Goal: Task Accomplishment & Management: Complete application form

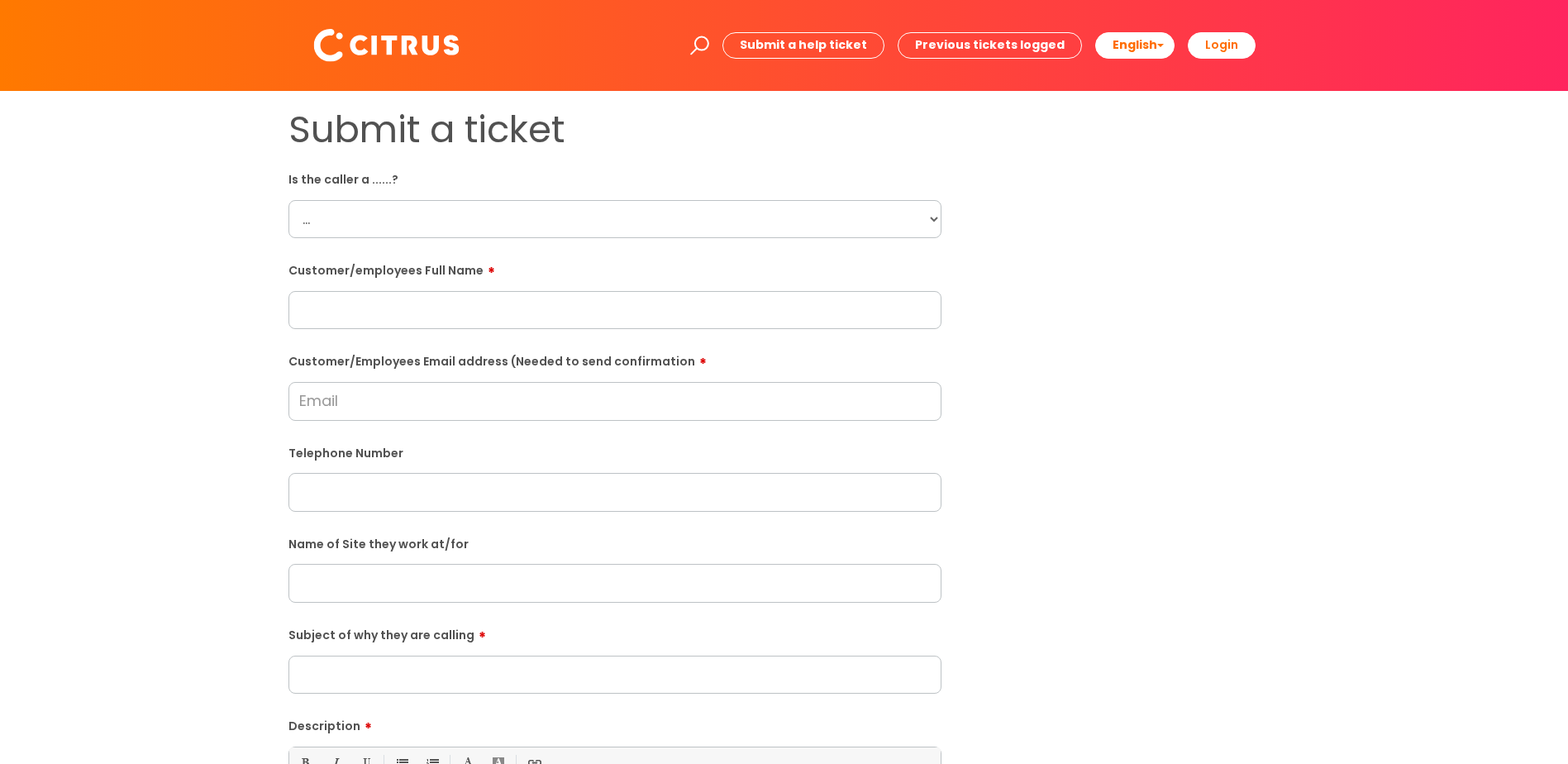
click at [933, 222] on select "... Citrus Customer Citrus Employee [DEMOGRAPHIC_DATA] Supplier" at bounding box center [615, 219] width 653 height 38
select select "Citrus Employee"
click at [289, 201] on select "... Citrus Customer Citrus Employee [DEMOGRAPHIC_DATA] Supplier" at bounding box center [615, 219] width 653 height 38
click at [298, 314] on input "text" at bounding box center [615, 310] width 653 height 38
paste input "[PERSON_NAME]"
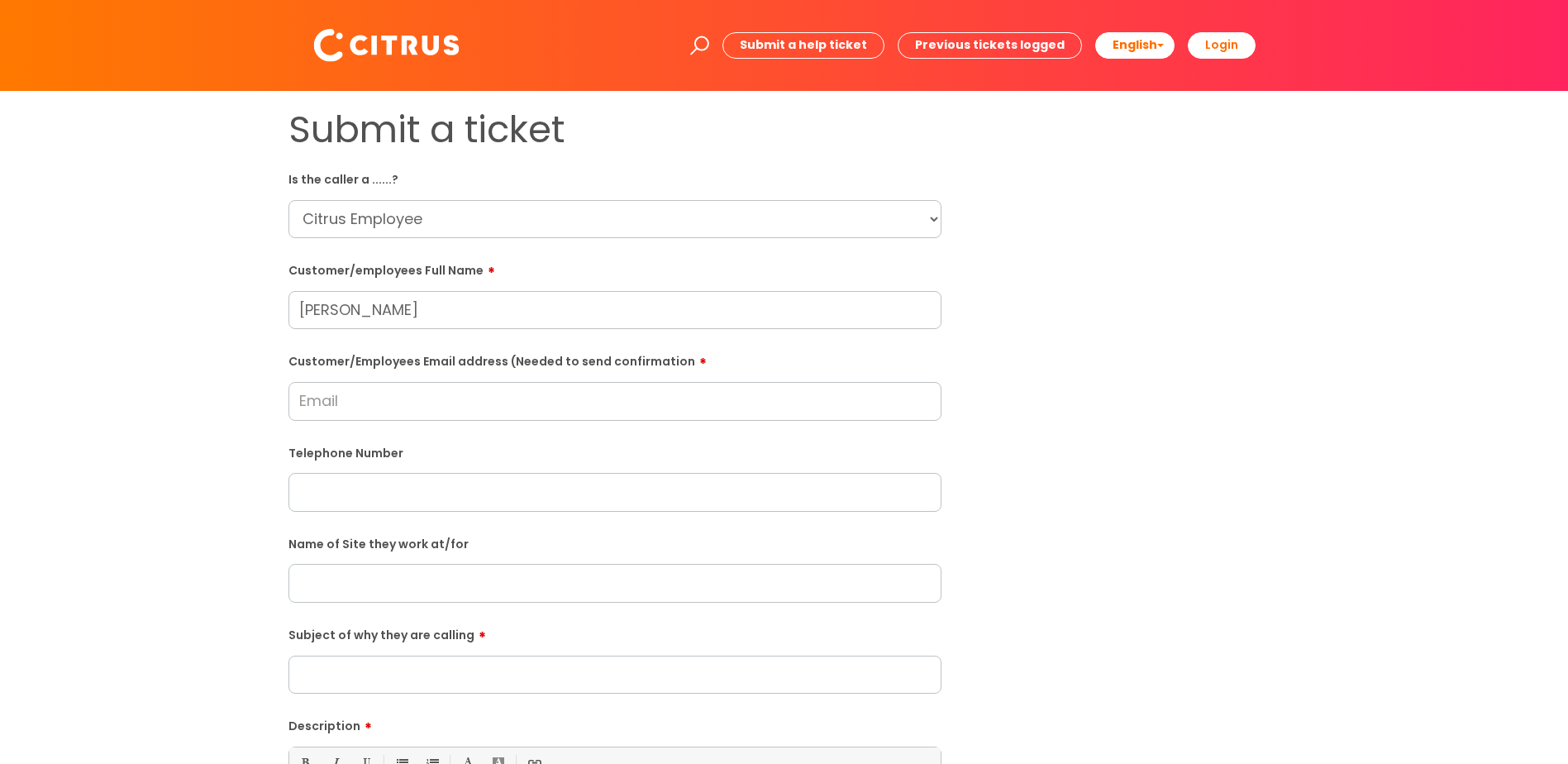
type input "[PERSON_NAME]"
click at [347, 398] on input "Customer/Employees Email address (Needed to send confirmation" at bounding box center [615, 401] width 653 height 38
paste input "[EMAIL_ADDRESS][DOMAIN_NAME]"
type input "[EMAIL_ADDRESS][DOMAIN_NAME]"
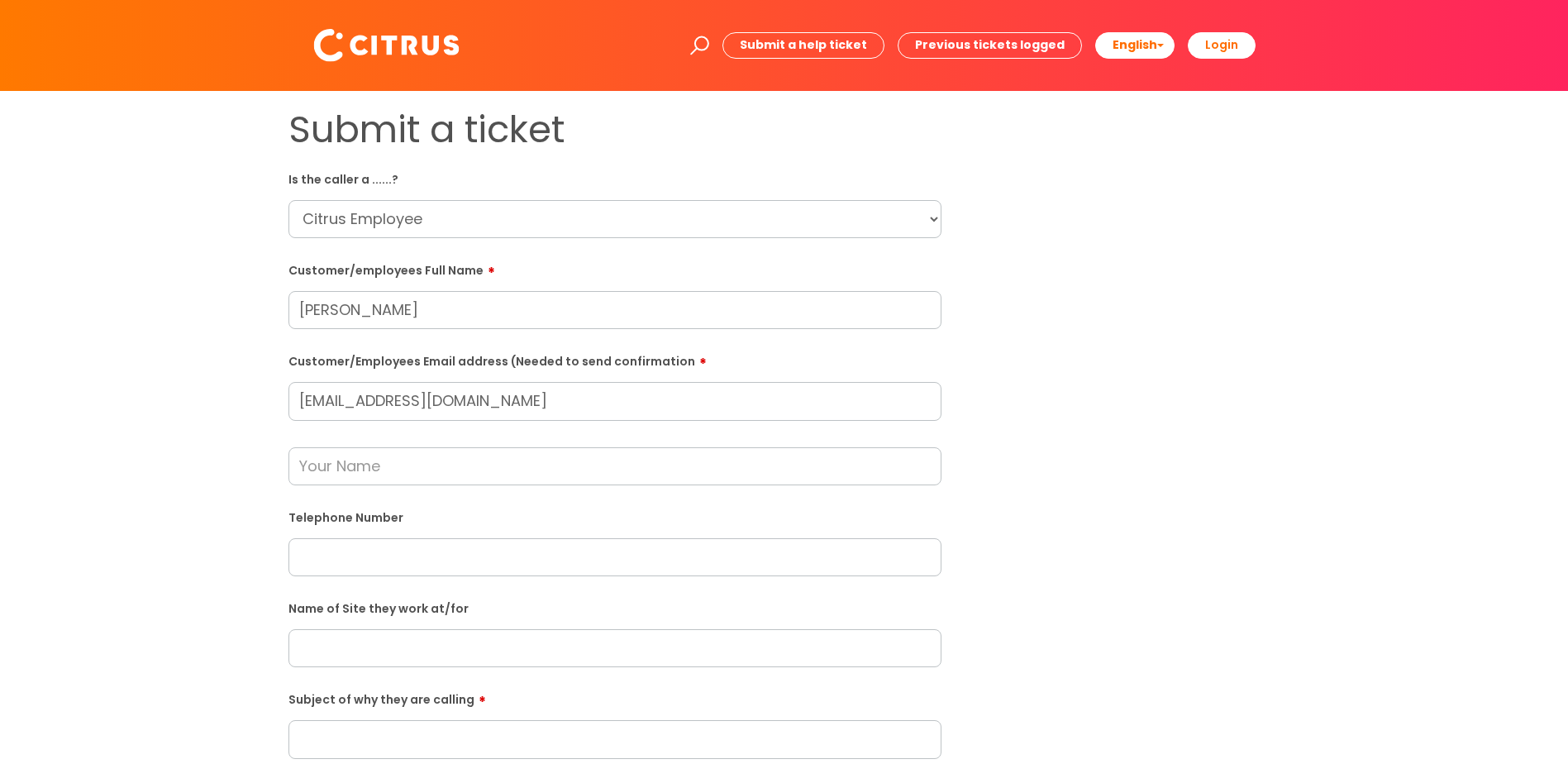
click at [350, 472] on input "text" at bounding box center [615, 466] width 653 height 38
click at [314, 558] on input "text" at bounding box center [615, 557] width 653 height 38
paste input "07562220692"
type input "07562220692"
click at [354, 466] on input "text" at bounding box center [615, 466] width 653 height 38
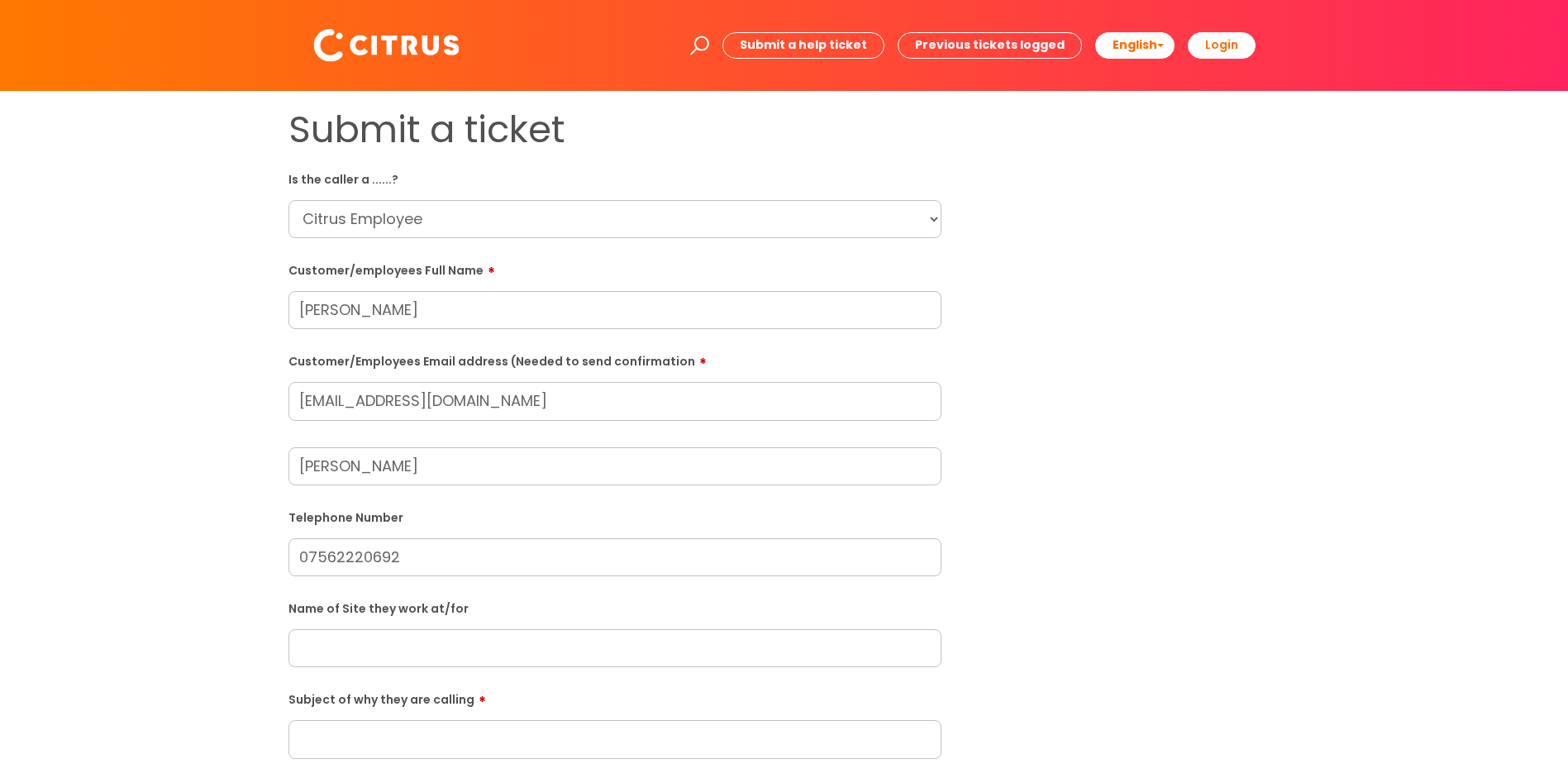
type input "[PERSON_NAME]"
click at [347, 657] on input "text" at bounding box center [615, 648] width 653 height 38
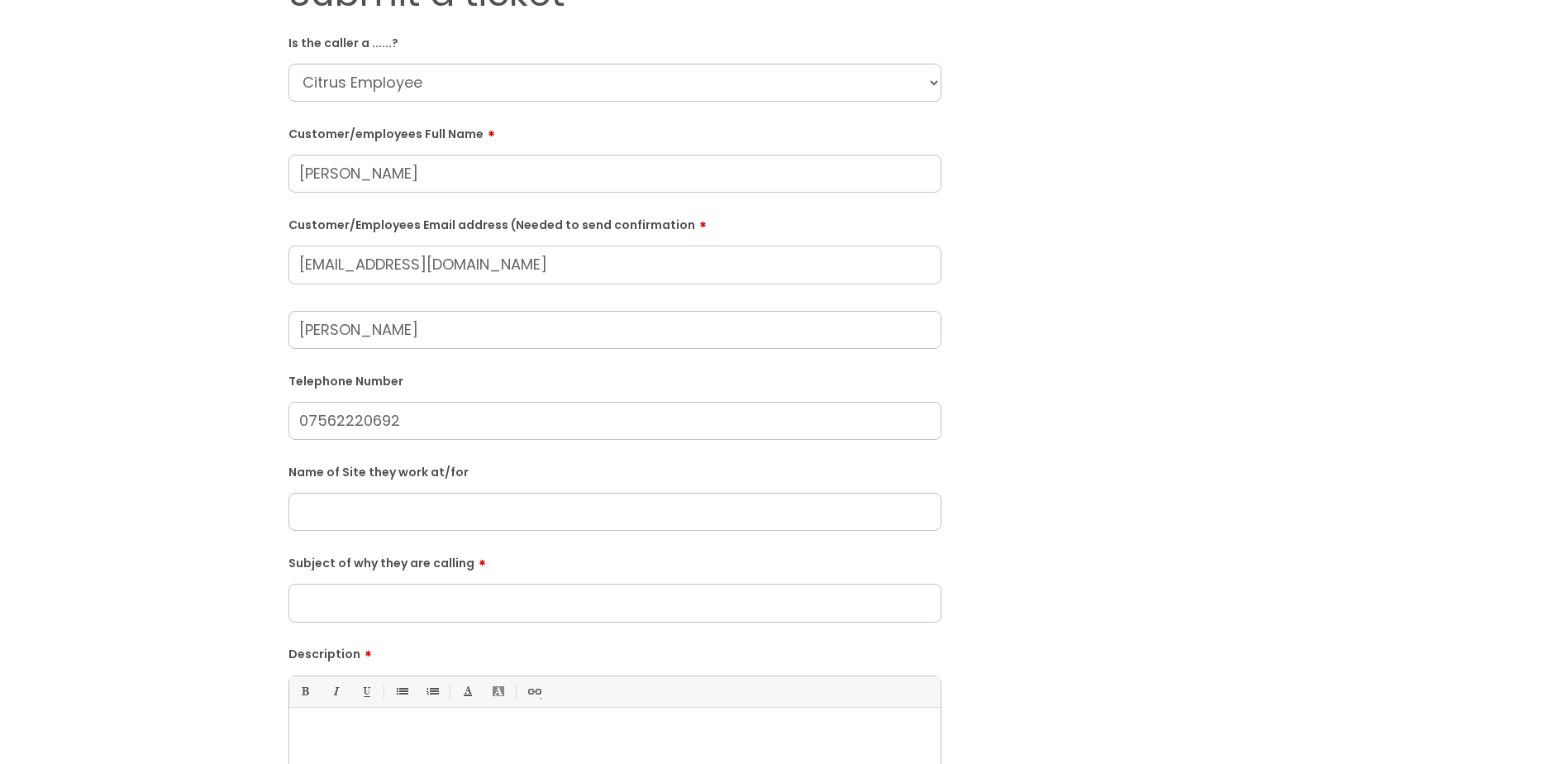
scroll to position [166, 0]
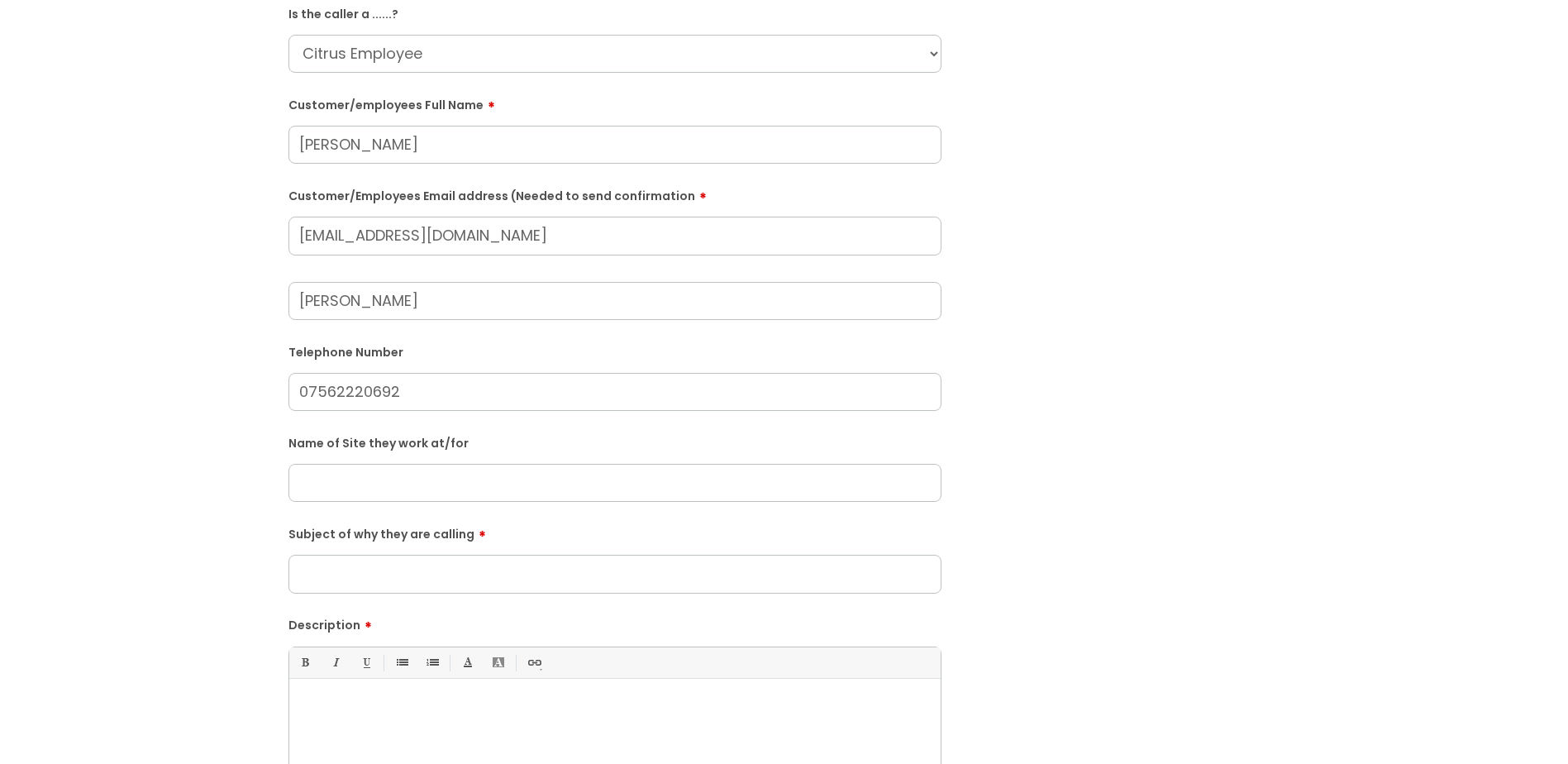
click at [324, 567] on input "Subject of why they are calling" at bounding box center [615, 574] width 653 height 38
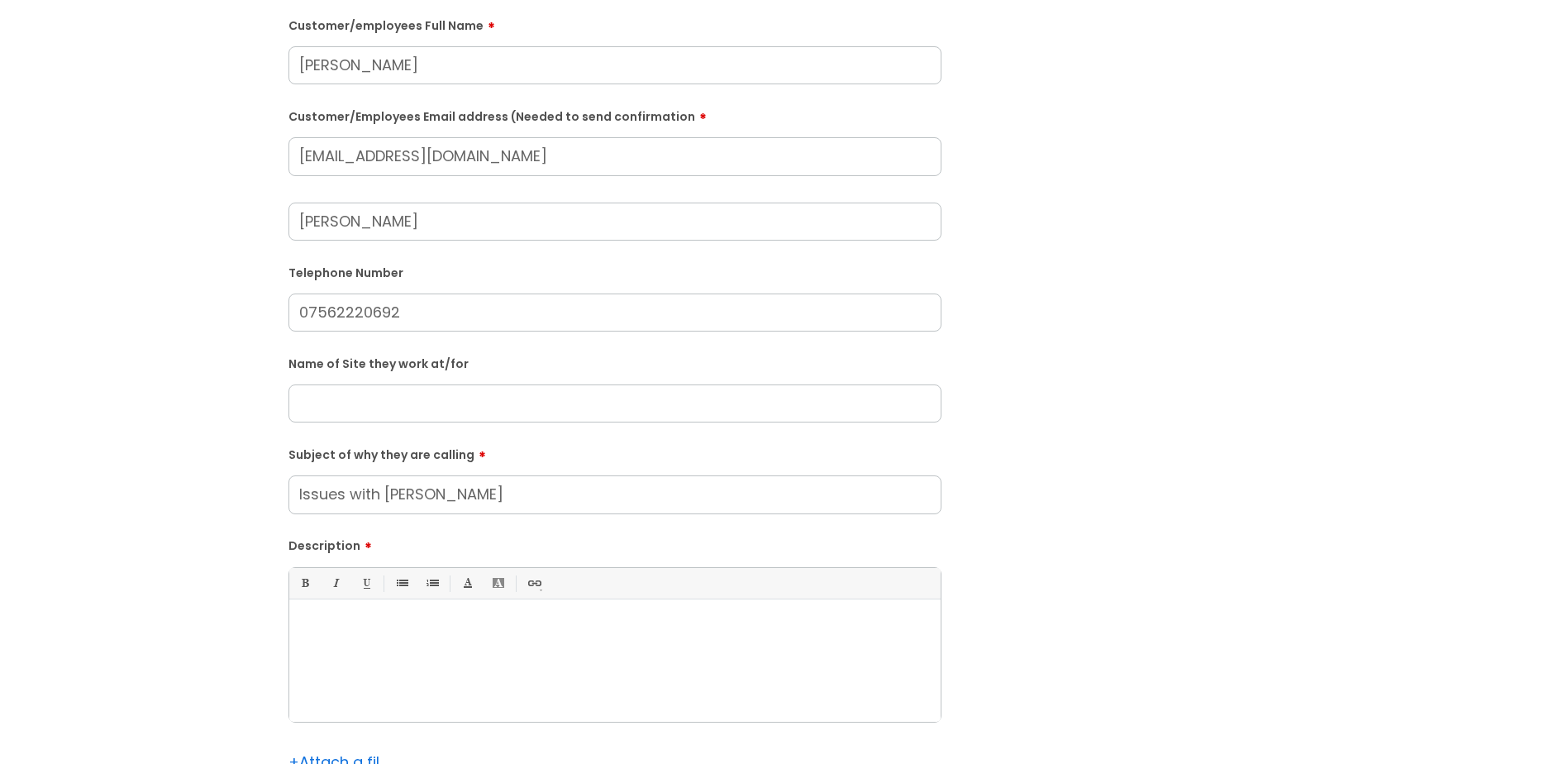
scroll to position [331, 0]
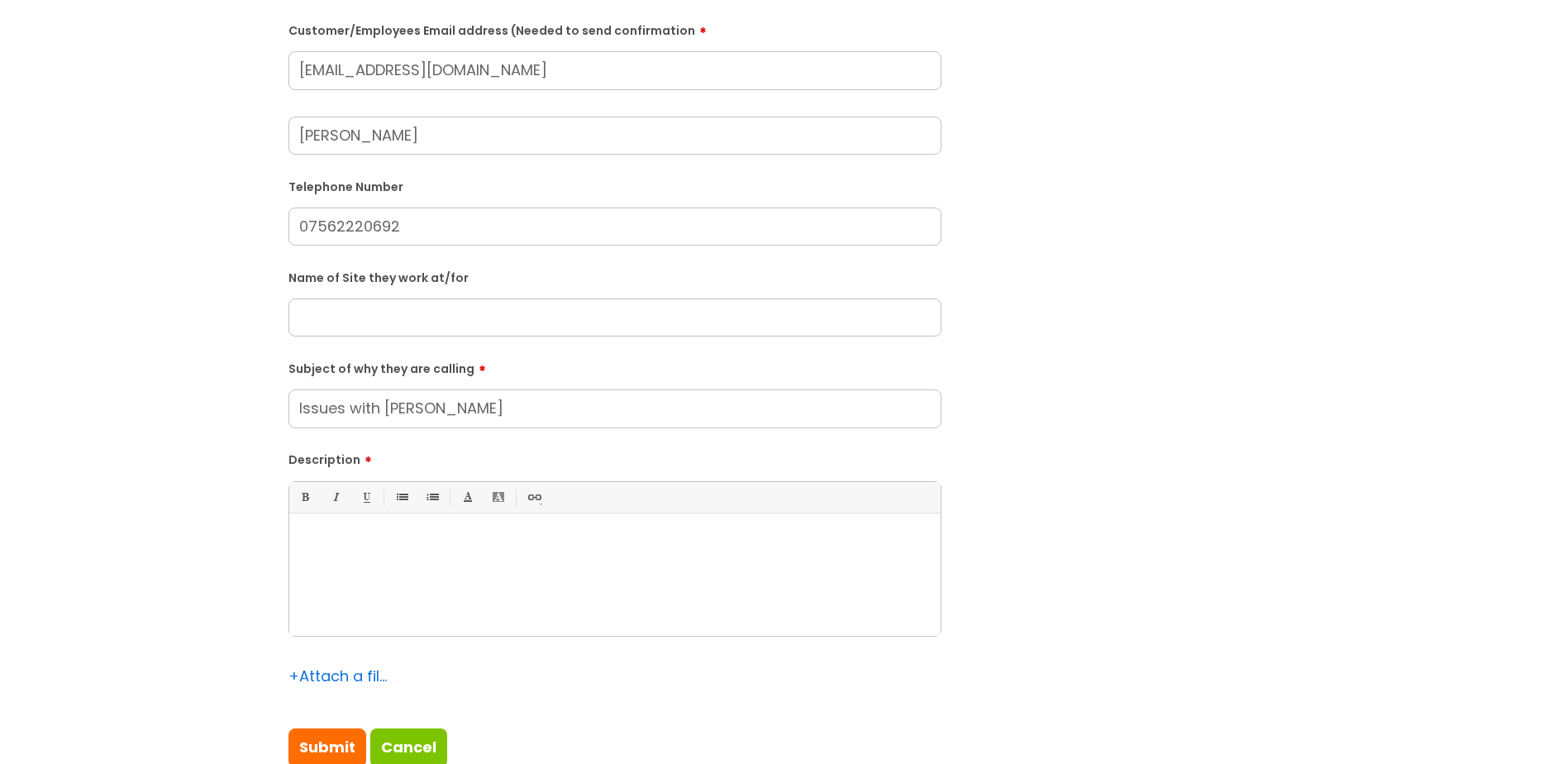
type input "Issues with [PERSON_NAME]"
click at [365, 578] on div at bounding box center [615, 579] width 651 height 114
click at [347, 313] on input "text" at bounding box center [615, 317] width 653 height 38
type input "Harverster Amesbury"
click at [502, 551] on div "There is an issue with the pipe" at bounding box center [615, 579] width 651 height 114
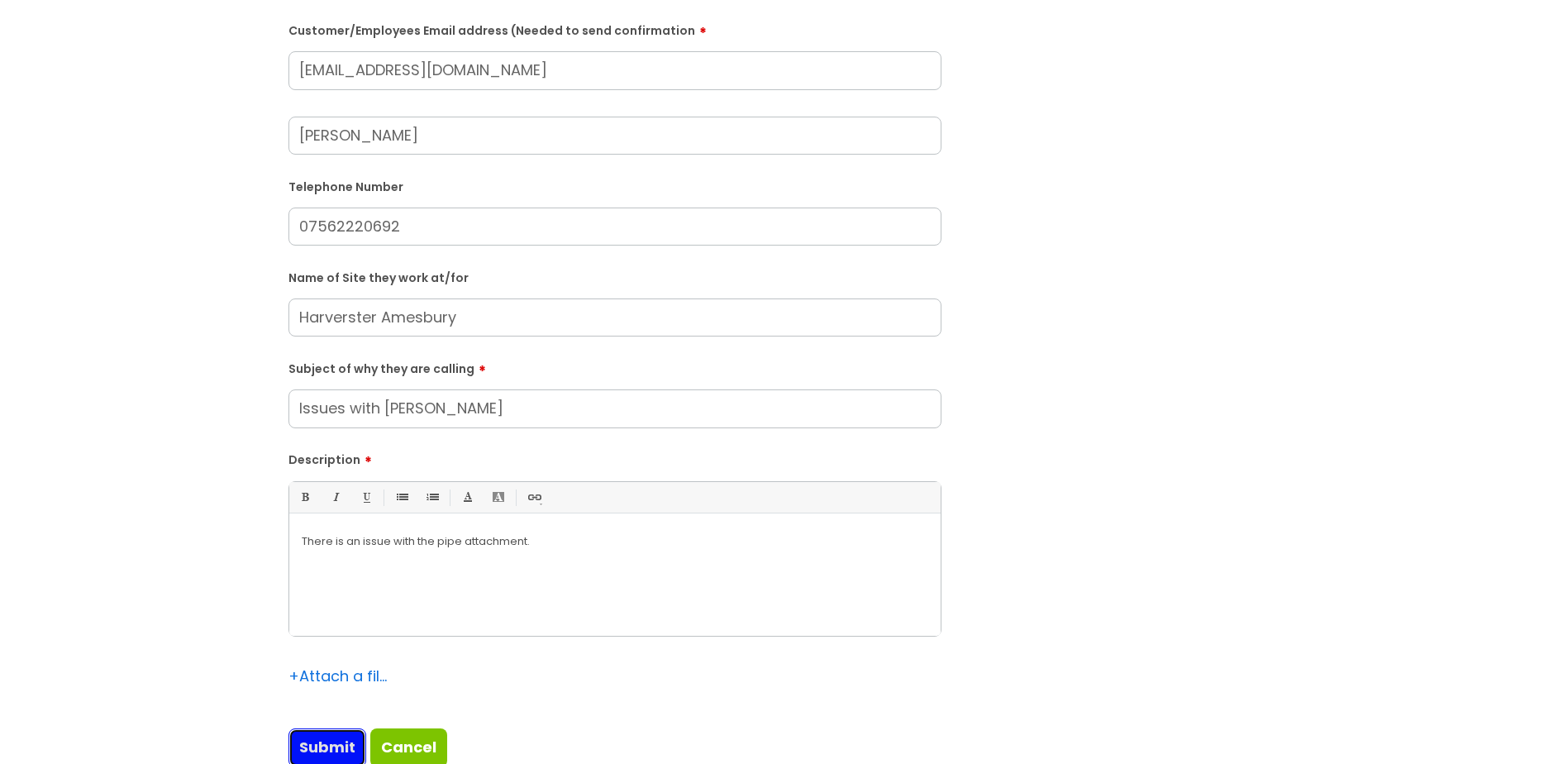
click at [339, 745] on input "Submit" at bounding box center [327, 747] width 78 height 38
type input "Please Wait..."
